Goal: Information Seeking & Learning: Learn about a topic

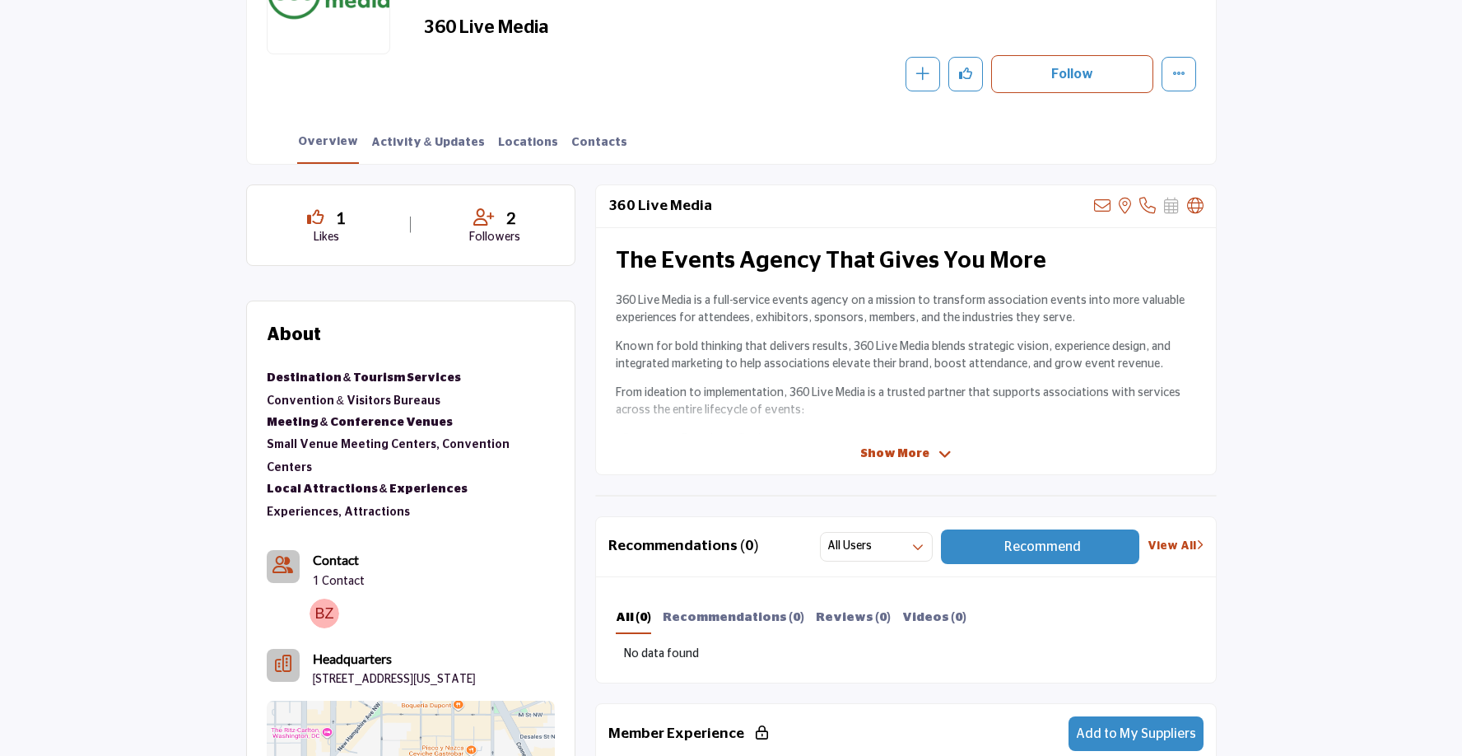
scroll to position [301, 0]
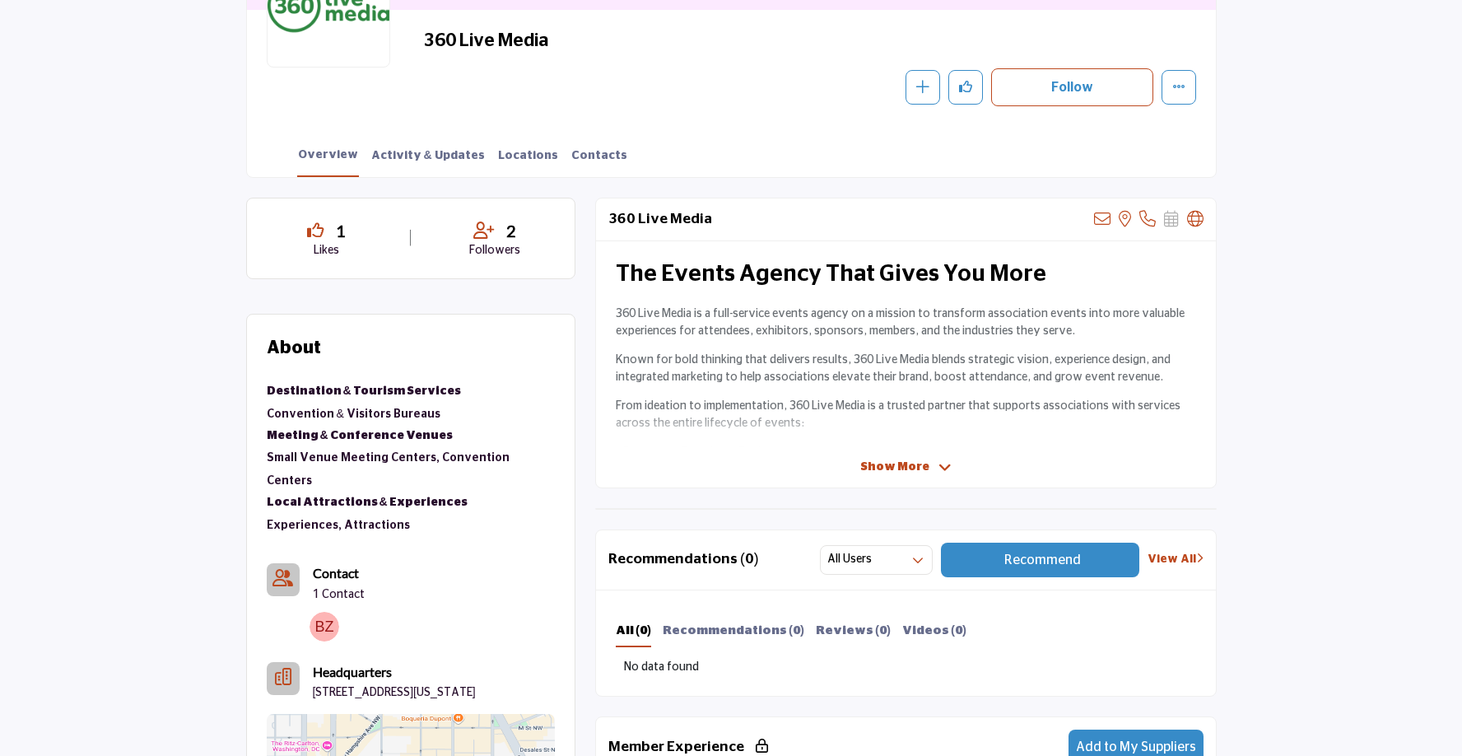
click at [905, 456] on div "360 Live Media View email address of this listing View the location of this lis…" at bounding box center [906, 343] width 622 height 291
click at [877, 464] on span "Show More" at bounding box center [894, 467] width 69 height 17
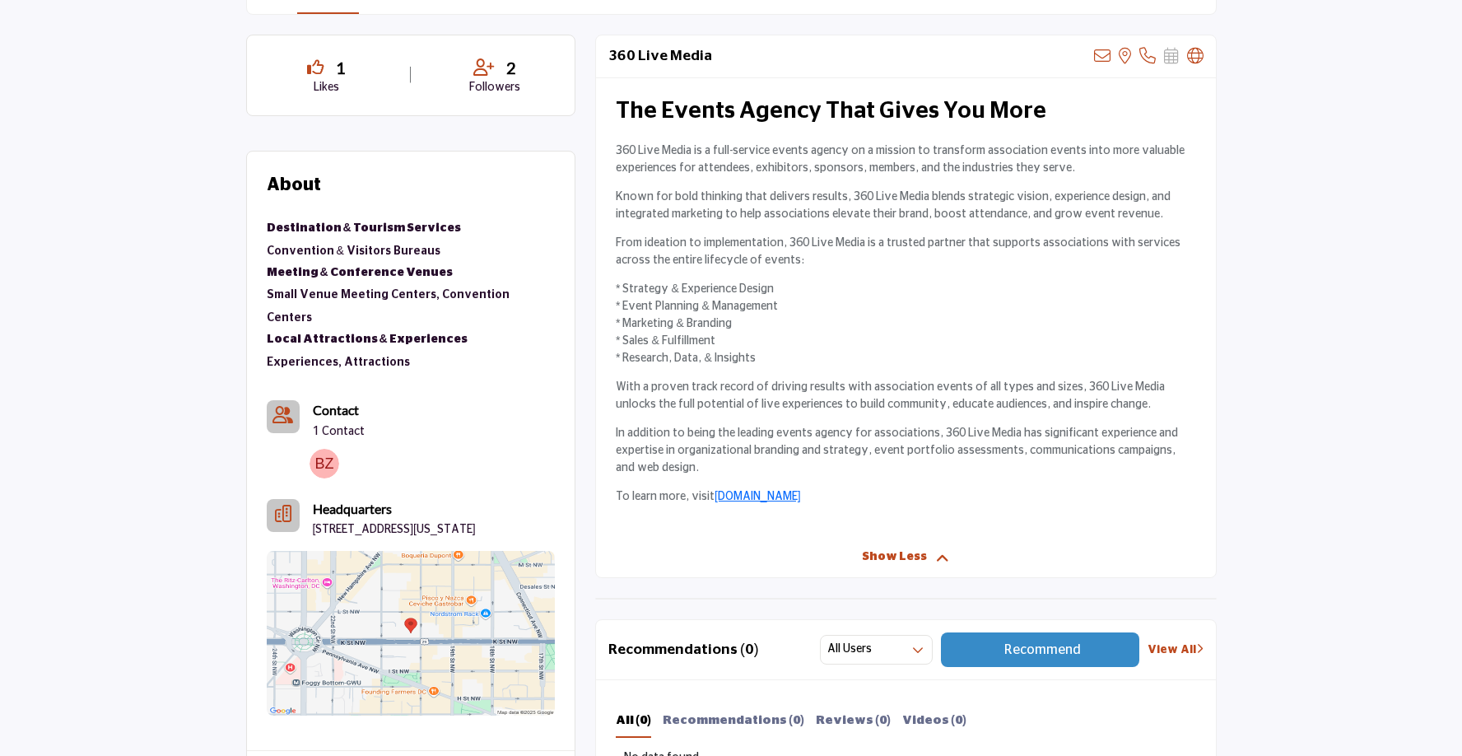
scroll to position [464, 0]
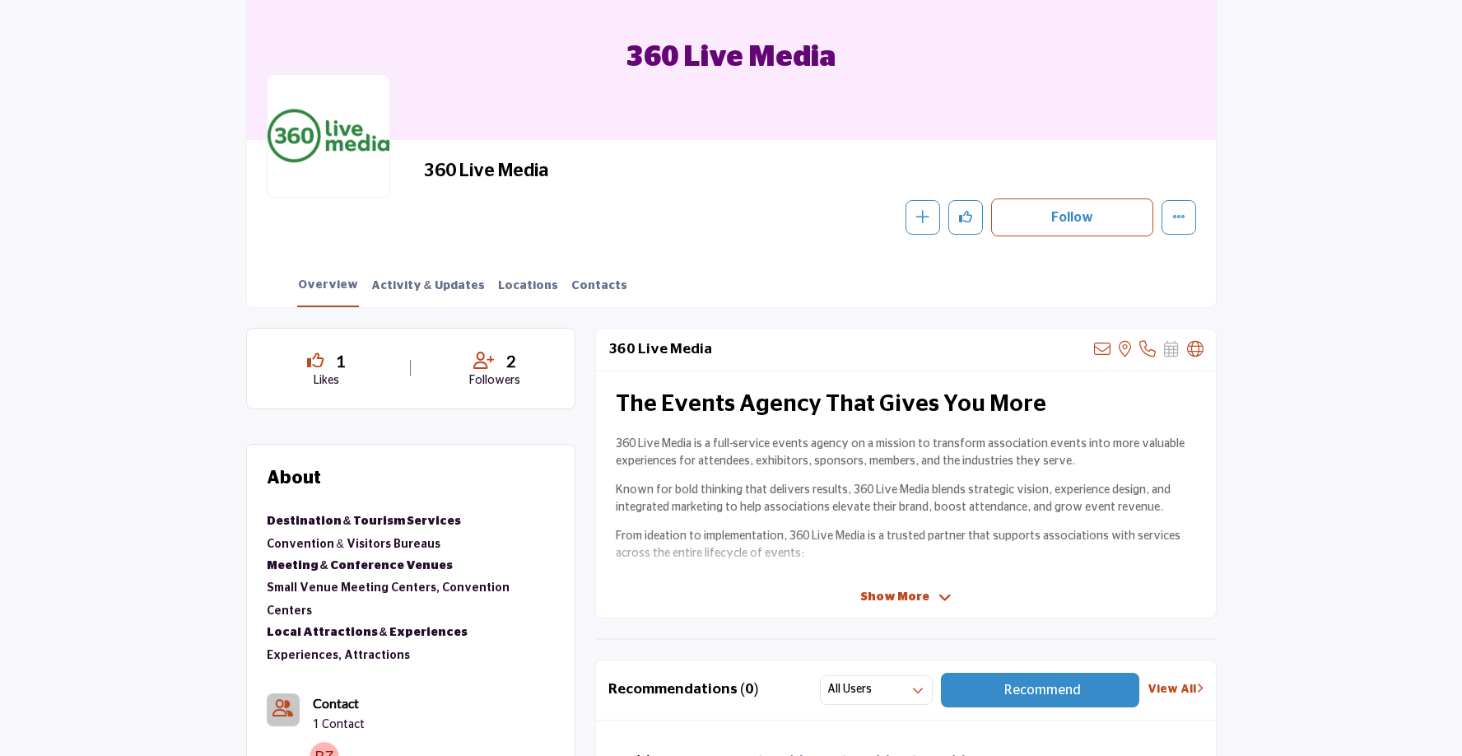
scroll to position [170, 0]
click at [898, 600] on span "Show More" at bounding box center [894, 597] width 69 height 17
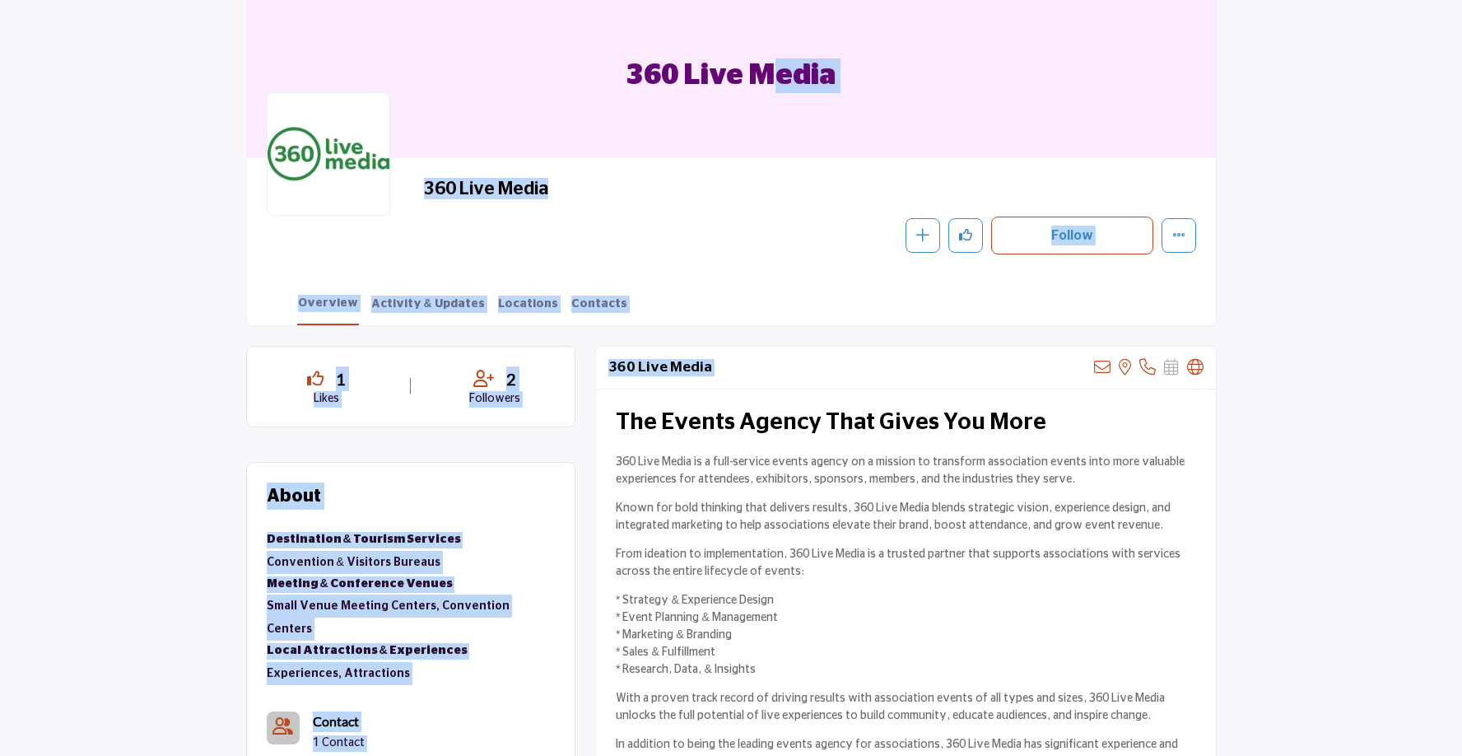
scroll to position [0, 0]
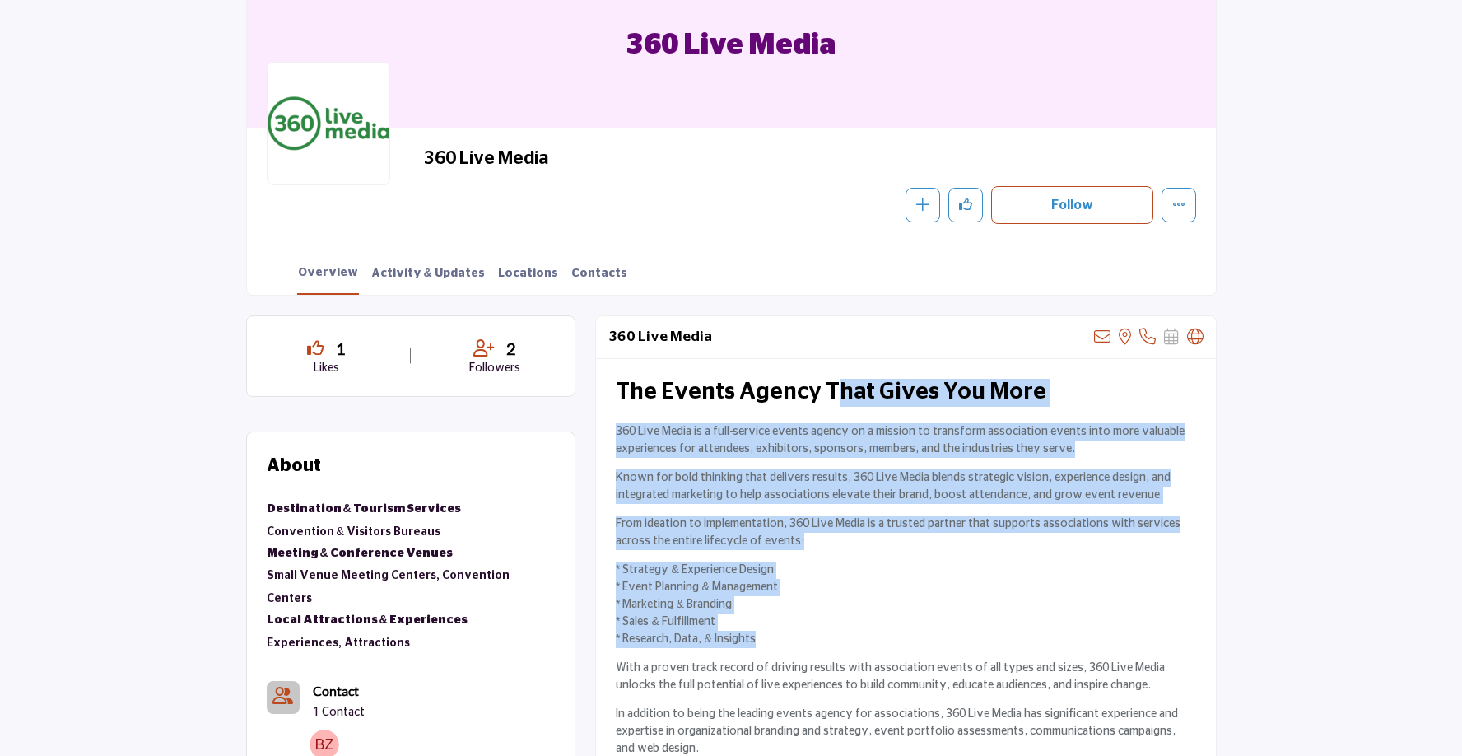
drag, startPoint x: 615, startPoint y: 399, endPoint x: 820, endPoint y: 654, distance: 326.7
click at [820, 654] on div "The Events Agency That Gives You More 360 Live Media is a full-service events a…" at bounding box center [906, 588] width 620 height 459
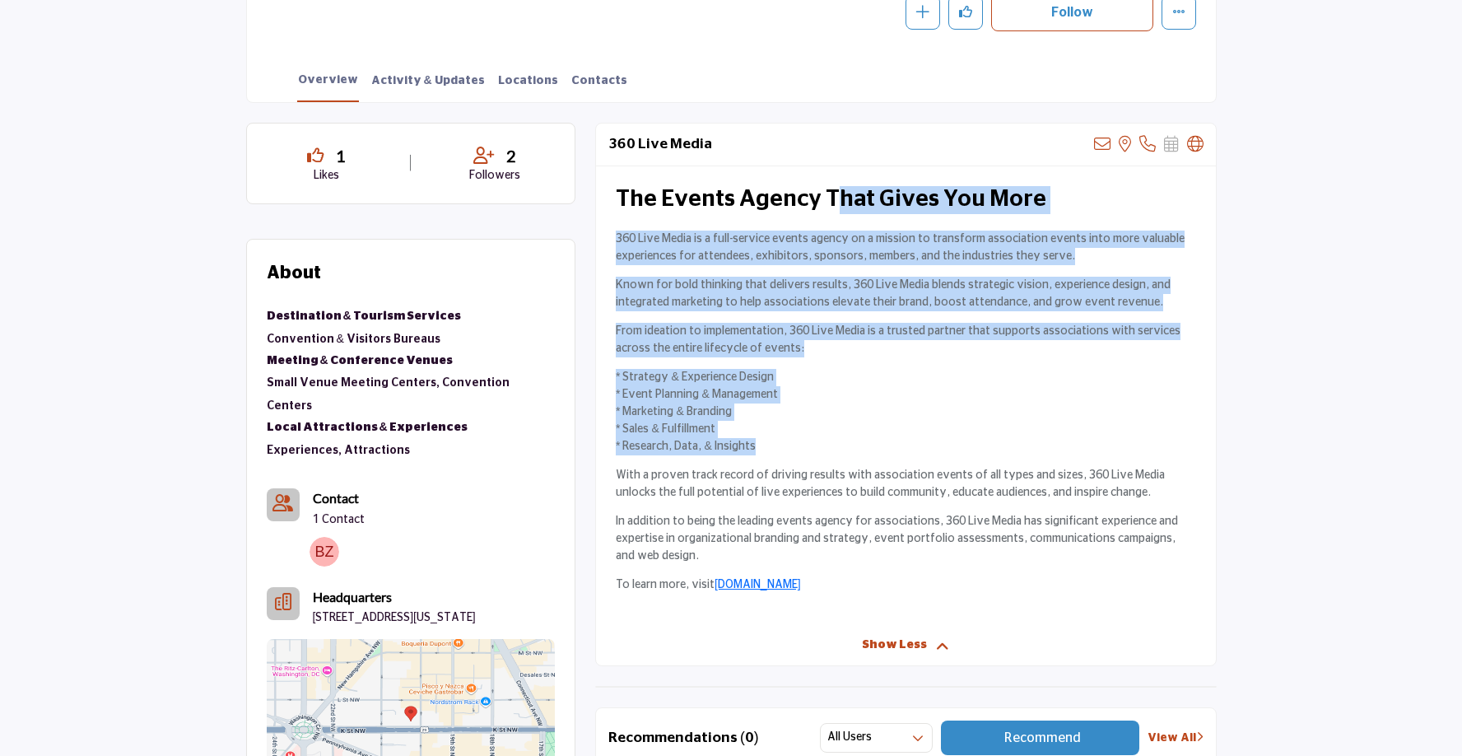
scroll to position [377, 0]
click at [667, 324] on p "From ideation to implementation, 360 Live Media is a trusted partner that suppo…" at bounding box center [906, 339] width 580 height 35
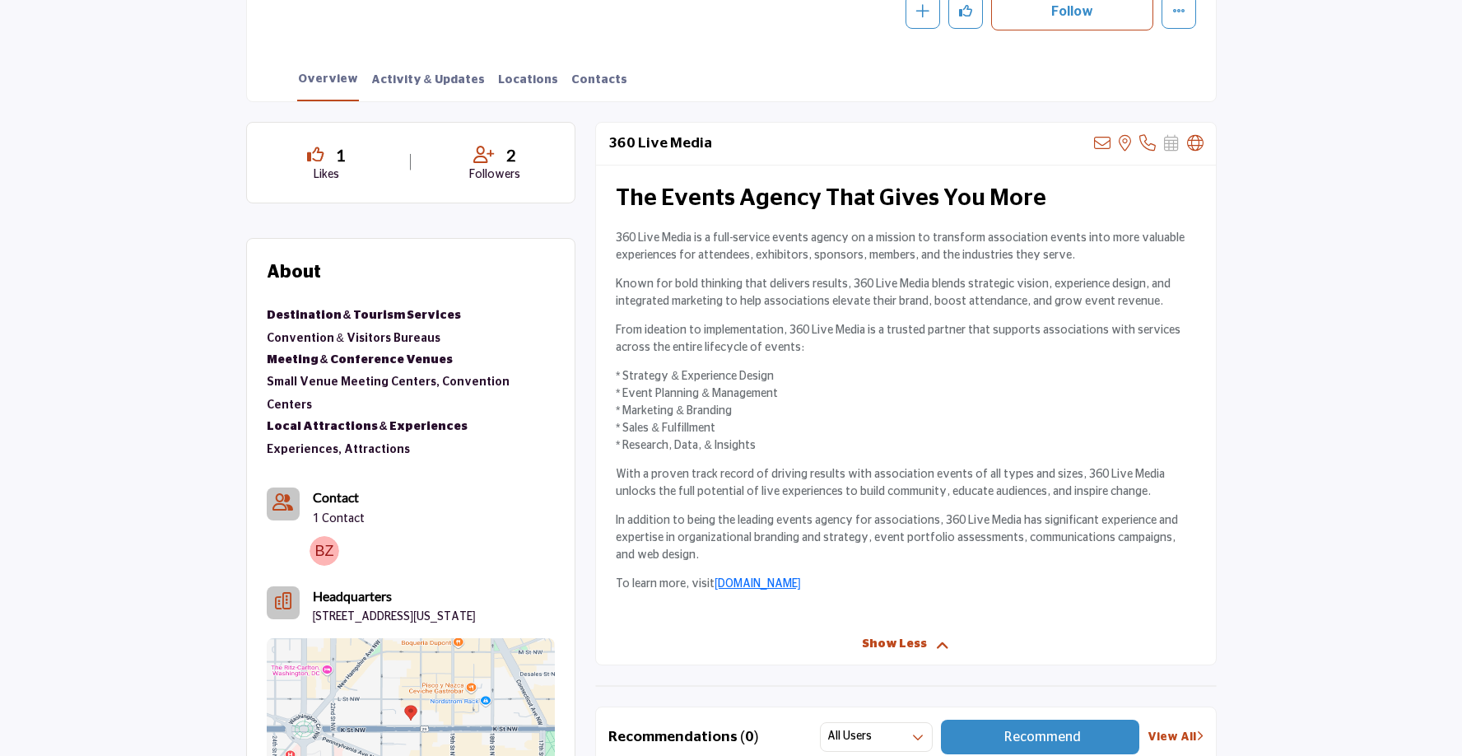
copy div "Lor Ipsumd Sitame Cons Adipi Eli Sedd 631 Eius Tempo in u labo-etdolor magnaa e…"
drag, startPoint x: 618, startPoint y: 202, endPoint x: 827, endPoint y: 589, distance: 440.2
click at [827, 589] on div "The Events Agency That Gives You More 360 Live Media is a full-service events a…" at bounding box center [906, 394] width 620 height 459
click at [767, 438] on p "* Strategy & Experience Design * Event Planning & Management * Marketing & Bran…" at bounding box center [906, 411] width 580 height 86
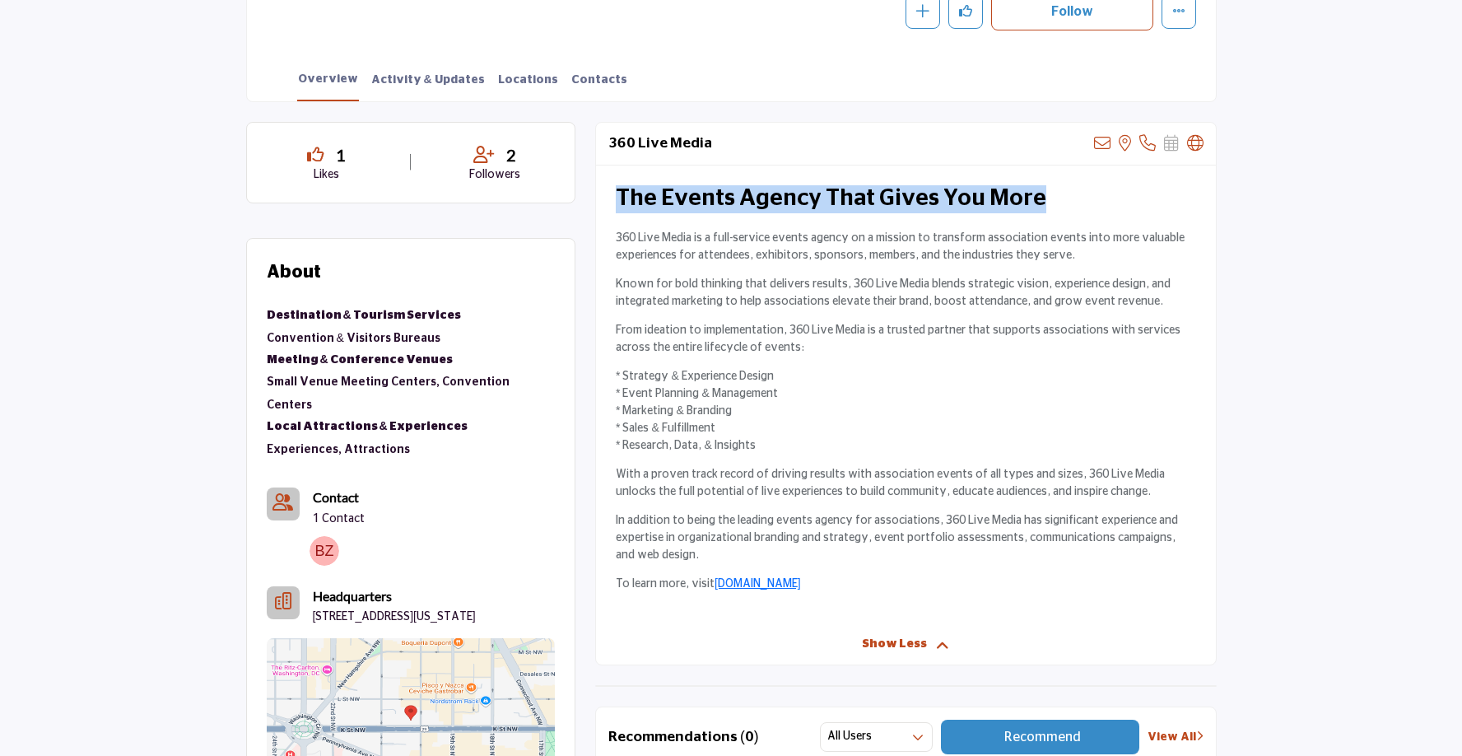
drag, startPoint x: 619, startPoint y: 189, endPoint x: 1075, endPoint y: 188, distance: 456.1
click at [1076, 188] on h2 "The Events Agency That Gives You More" at bounding box center [906, 199] width 580 height 28
copy h2 "The Events Agency That Gives You More"
drag, startPoint x: 616, startPoint y: 235, endPoint x: 818, endPoint y: 582, distance: 402.2
click at [818, 582] on div "The Events Agency That Gives You More 360 Live Media is a full-service events a…" at bounding box center [906, 394] width 620 height 459
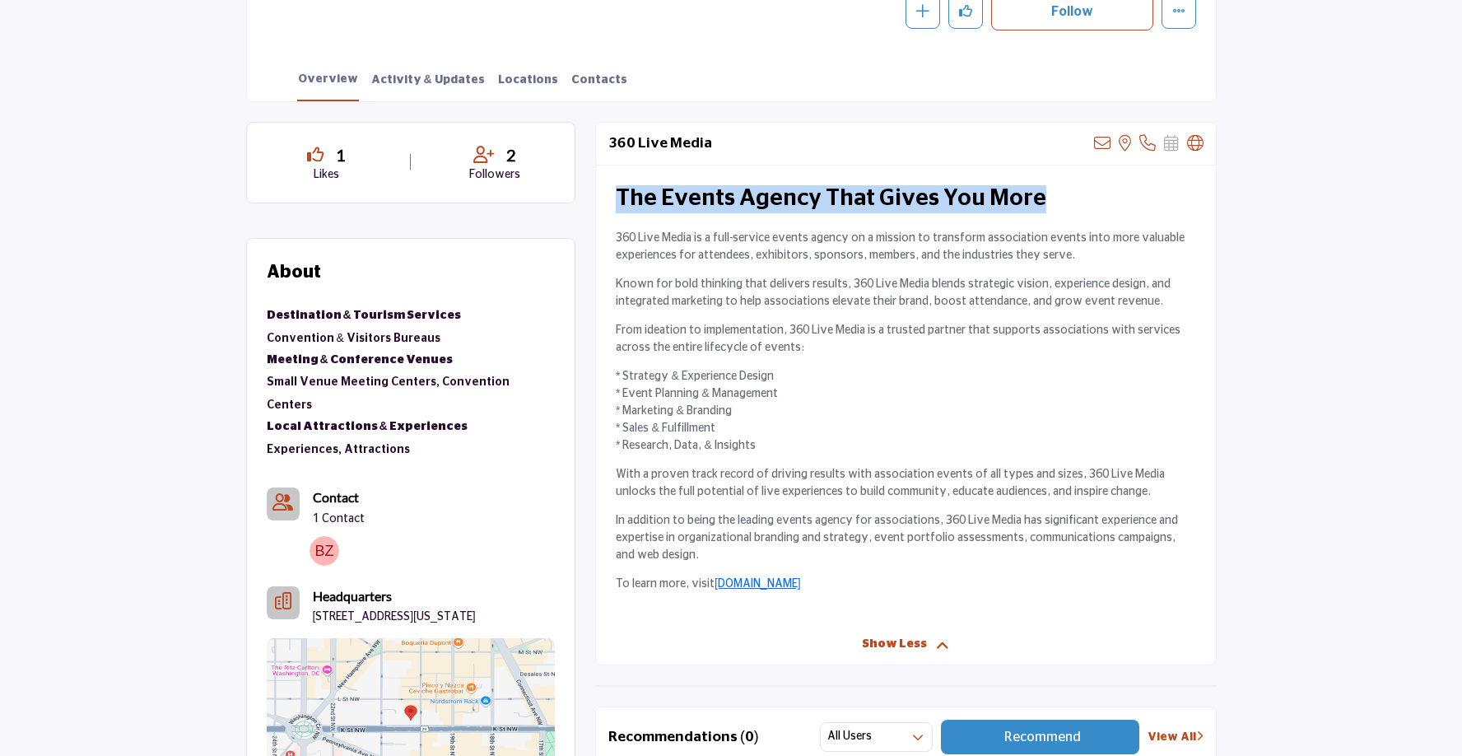
copy div "358 Lore Ipsum do s amet-consect adipis elitse do e tempori ut laboreetd magnaa…"
